Goal: Go to known website: Go to known website

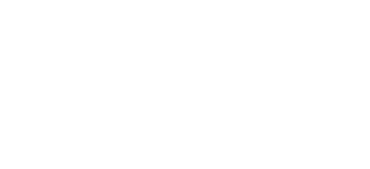
click at [281, 0] on html at bounding box center [185, 0] width 370 height 0
